Goal: Navigation & Orientation: Find specific page/section

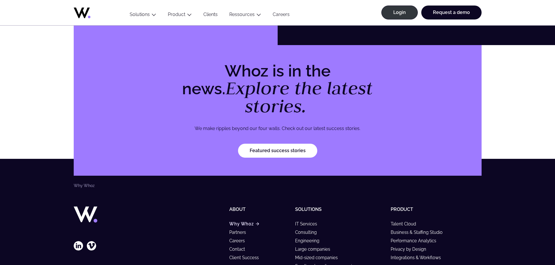
scroll to position [1823, 0]
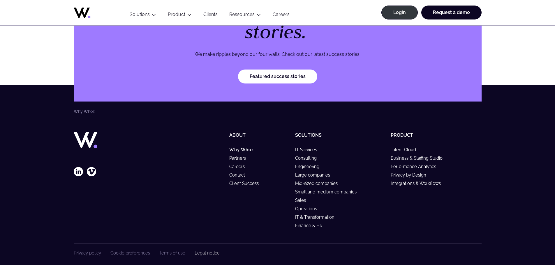
click at [211, 251] on link "Legal notice" at bounding box center [207, 253] width 25 height 5
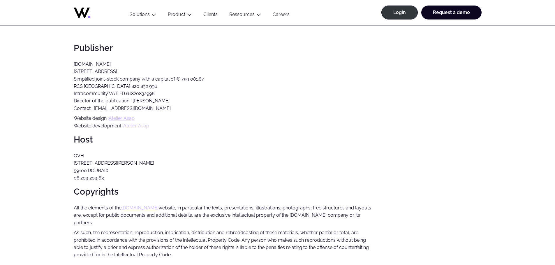
scroll to position [87, 0]
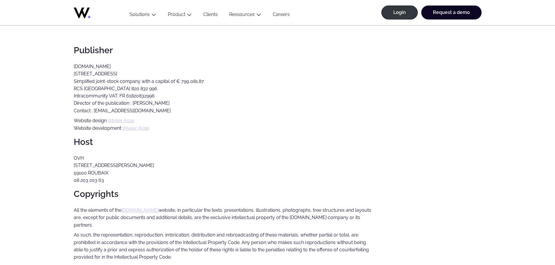
click at [267, 207] on p "All the elements of the whoz.com website, in particular the texts, presentation…" at bounding box center [223, 218] width 298 height 22
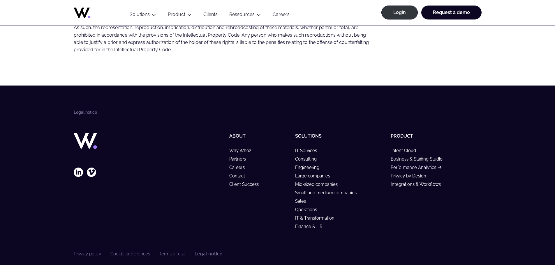
click at [422, 165] on link "Performance Analytics" at bounding box center [416, 167] width 51 height 5
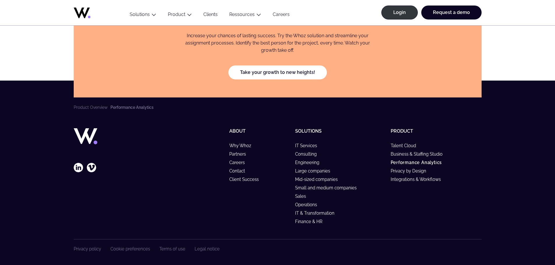
scroll to position [1747, 0]
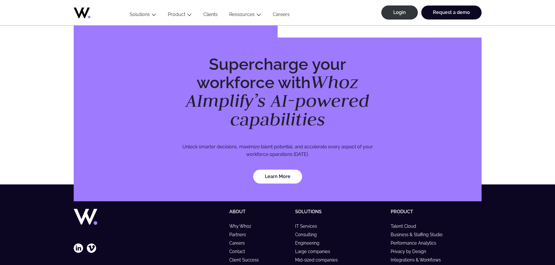
scroll to position [1700, 0]
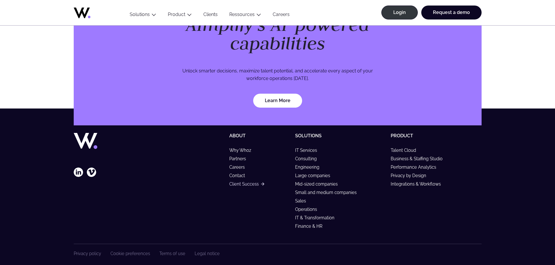
click at [240, 182] on link "Client Success" at bounding box center [246, 184] width 35 height 5
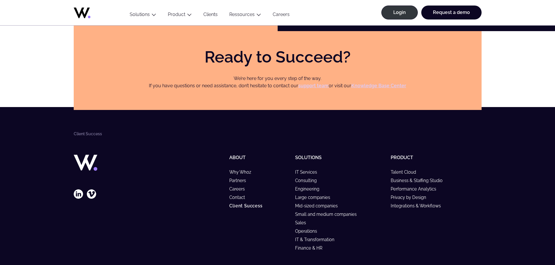
scroll to position [1836, 0]
